Goal: Information Seeking & Learning: Find specific fact

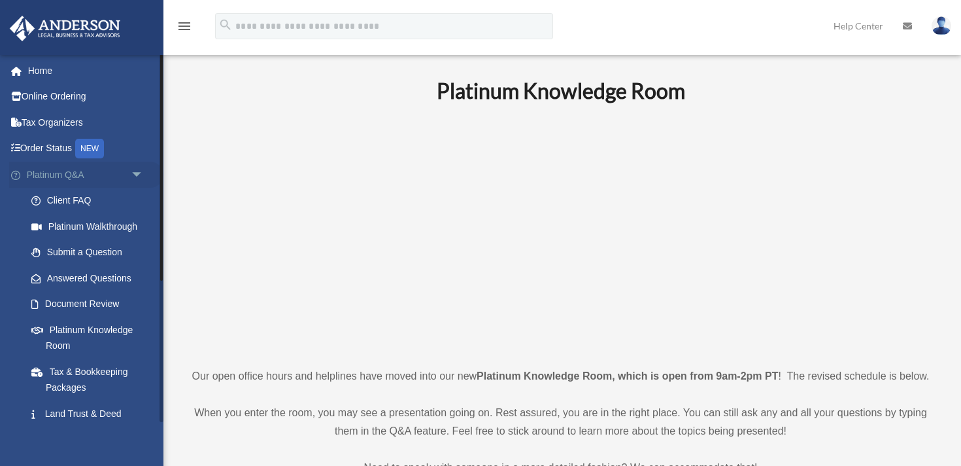
click at [140, 169] on span "arrow_drop_down" at bounding box center [144, 175] width 26 height 27
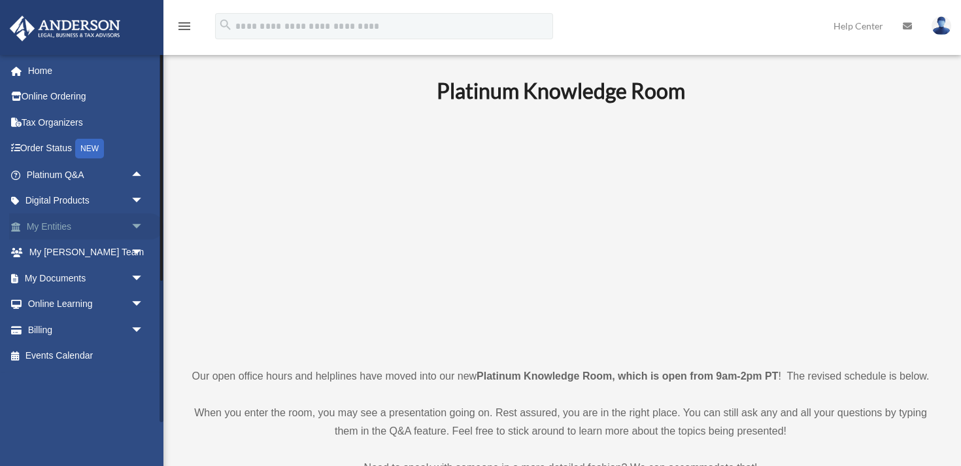
click at [54, 224] on link "My Entities arrow_drop_down" at bounding box center [86, 226] width 154 height 26
click at [139, 226] on span "arrow_drop_down" at bounding box center [144, 226] width 26 height 27
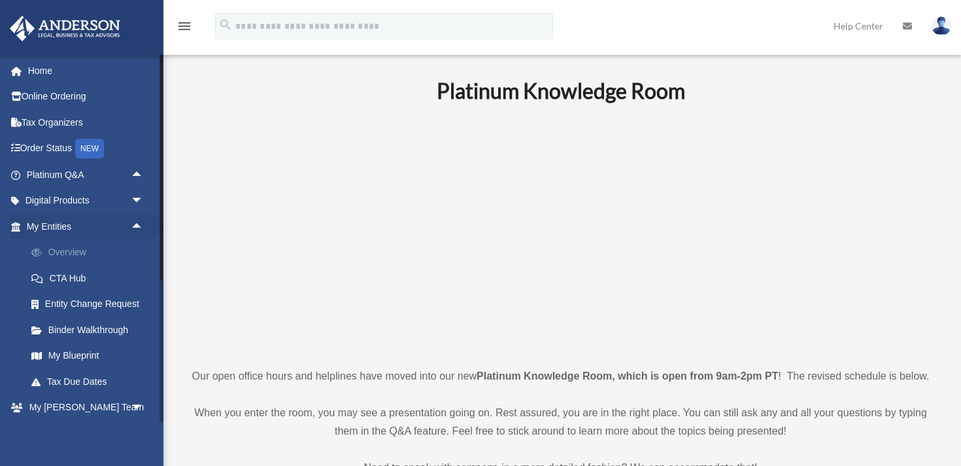
click at [82, 252] on link "Overview" at bounding box center [90, 252] width 145 height 26
click at [102, 253] on link "Overview" at bounding box center [90, 252] width 145 height 26
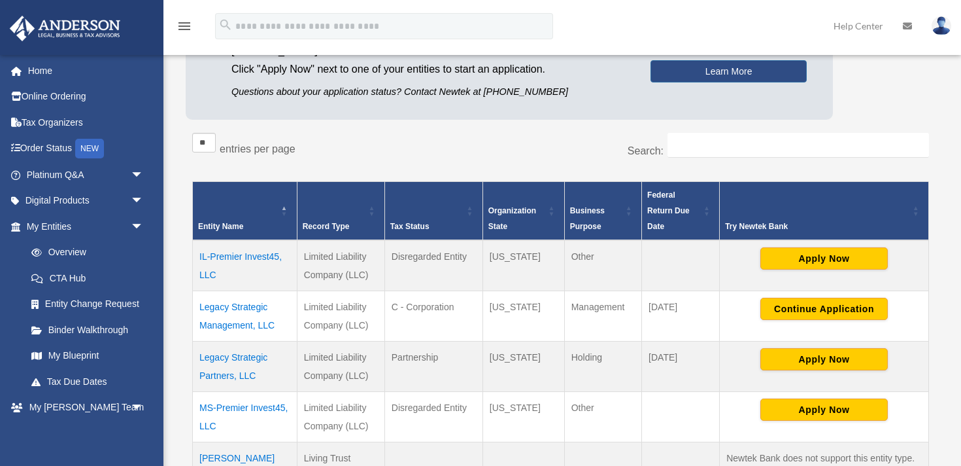
scroll to position [190, 0]
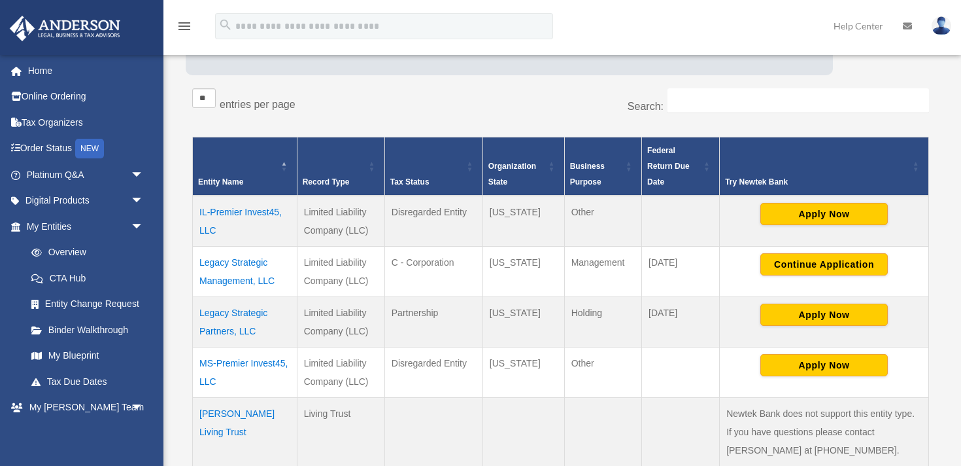
click at [246, 207] on td "IL-Premier Invest45, LLC" at bounding box center [245, 221] width 105 height 51
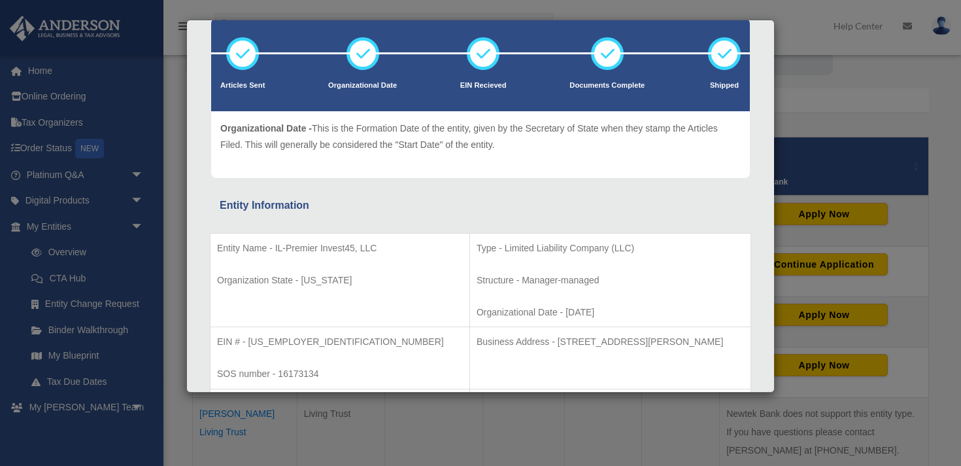
scroll to position [154, 0]
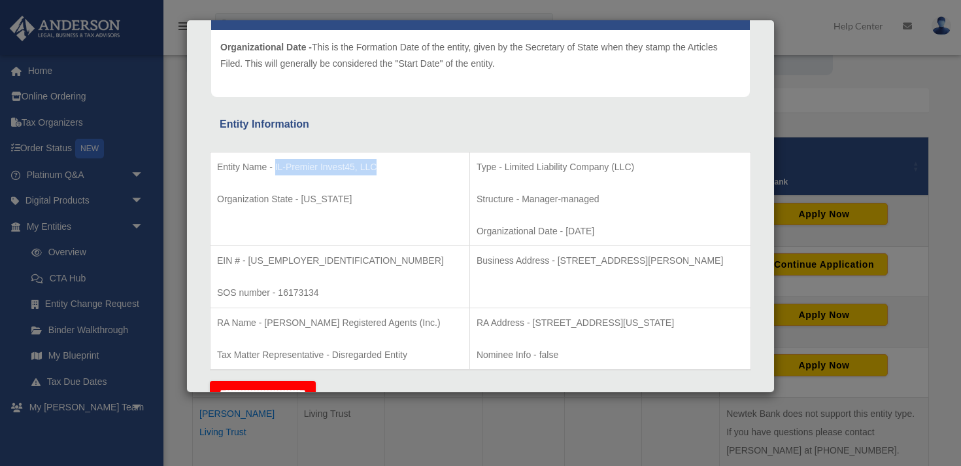
drag, startPoint x: 384, startPoint y: 164, endPoint x: 275, endPoint y: 167, distance: 108.6
click at [275, 167] on p "Entity Name - IL-Premier Invest45, LLC" at bounding box center [340, 167] width 246 height 16
copy p "IL-Premier Invest45, LLC"
drag, startPoint x: 486, startPoint y: 323, endPoint x: 708, endPoint y: 341, distance: 222.5
click at [708, 341] on td "RA Address - [STREET_ADDRESS][US_STATE] Nominee Info - false" at bounding box center [610, 338] width 281 height 62
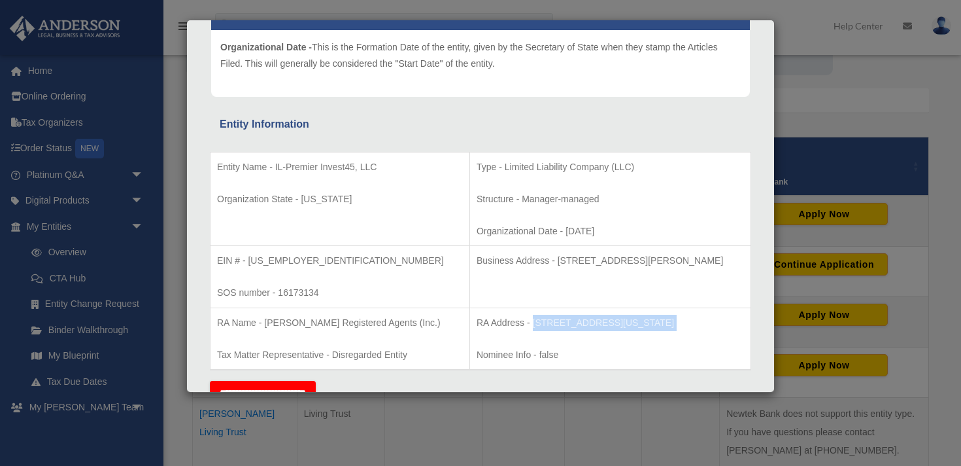
copy td "[STREET_ADDRESS][US_STATE]"
